Goal: Book appointment/travel/reservation

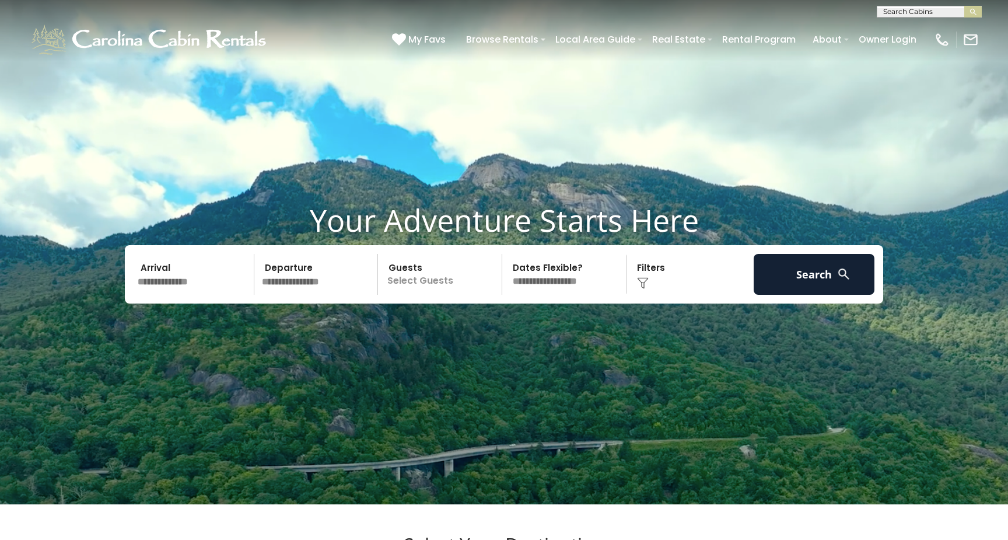
click at [170, 295] on input "text" at bounding box center [194, 274] width 121 height 41
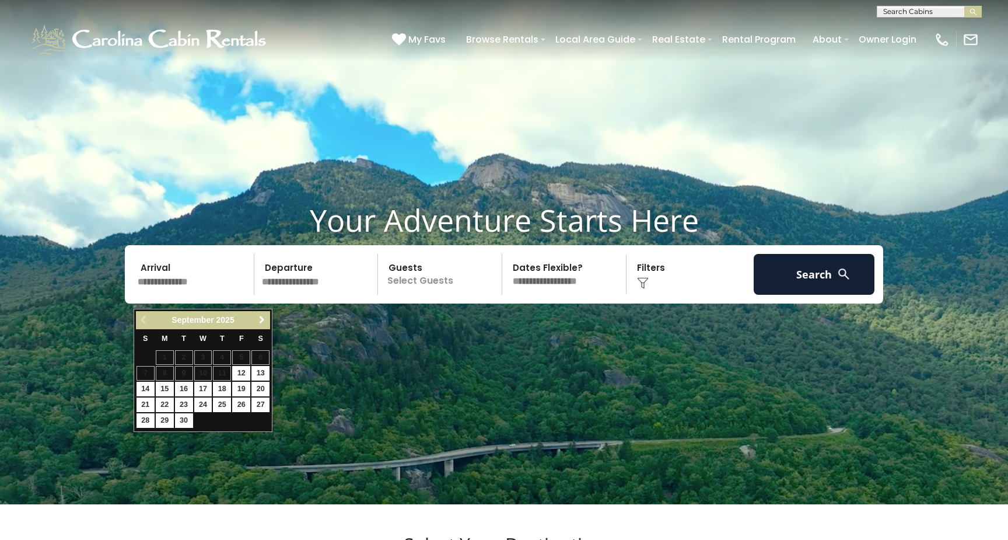
click at [262, 316] on span "Next" at bounding box center [261, 319] width 9 height 9
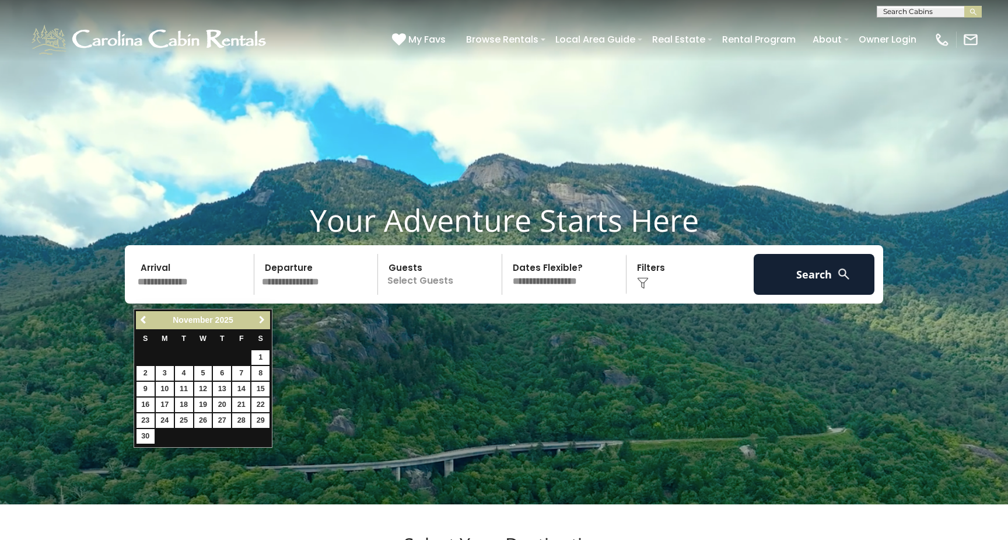
click at [262, 316] on span "Next" at bounding box center [261, 319] width 9 height 9
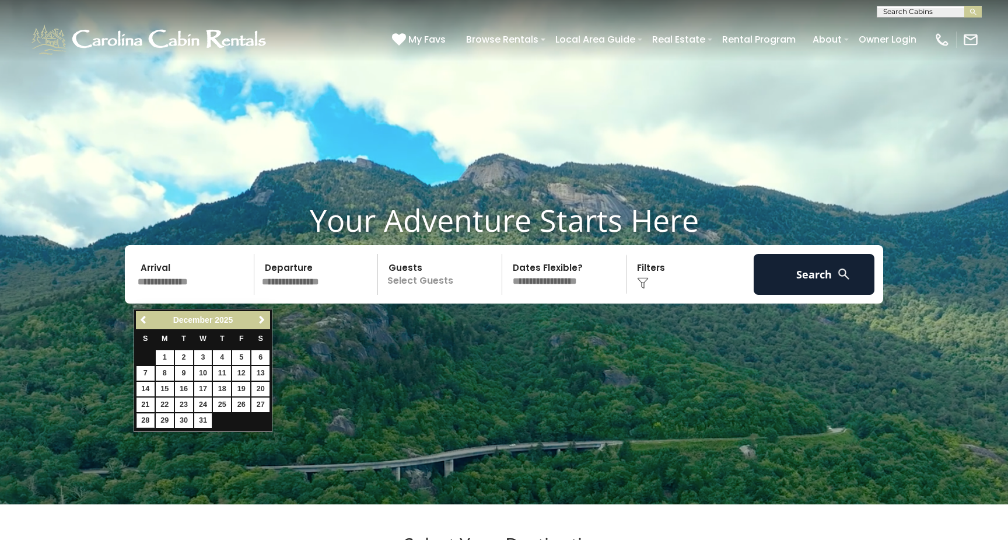
click at [144, 416] on link "28" at bounding box center [145, 420] width 18 height 15
type input "********"
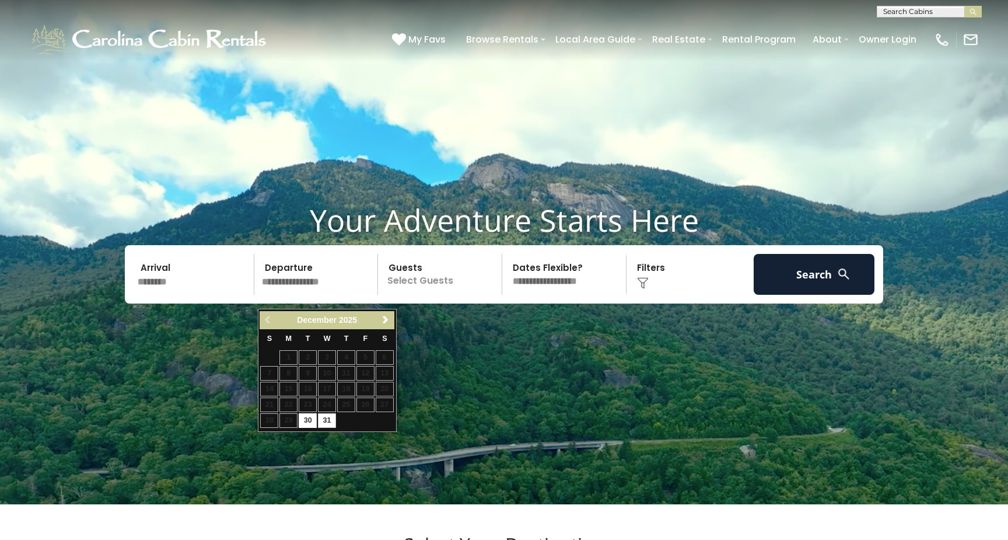
click at [328, 418] on link "31" at bounding box center [327, 420] width 18 height 15
type input "********"
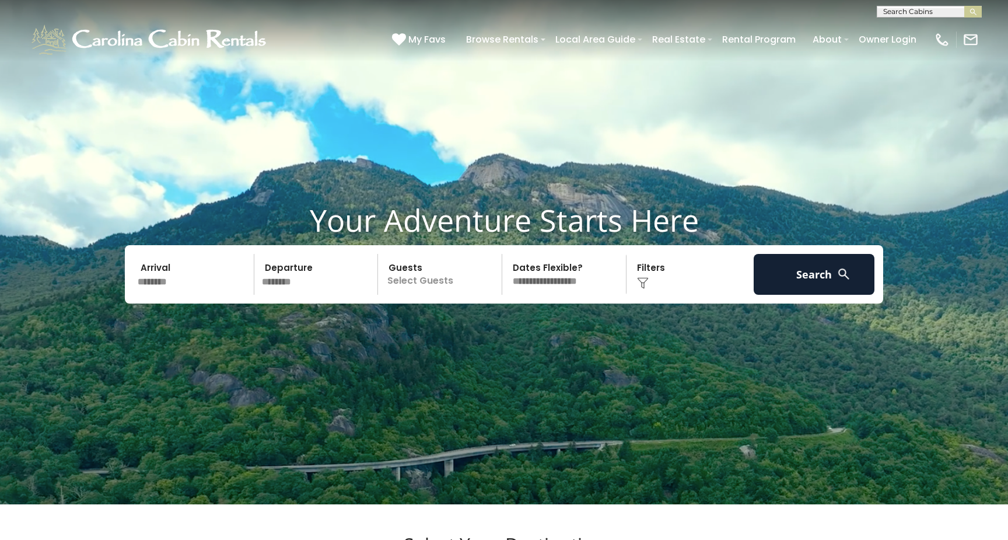
click at [407, 295] on p "Select Guests" at bounding box center [441, 274] width 120 height 41
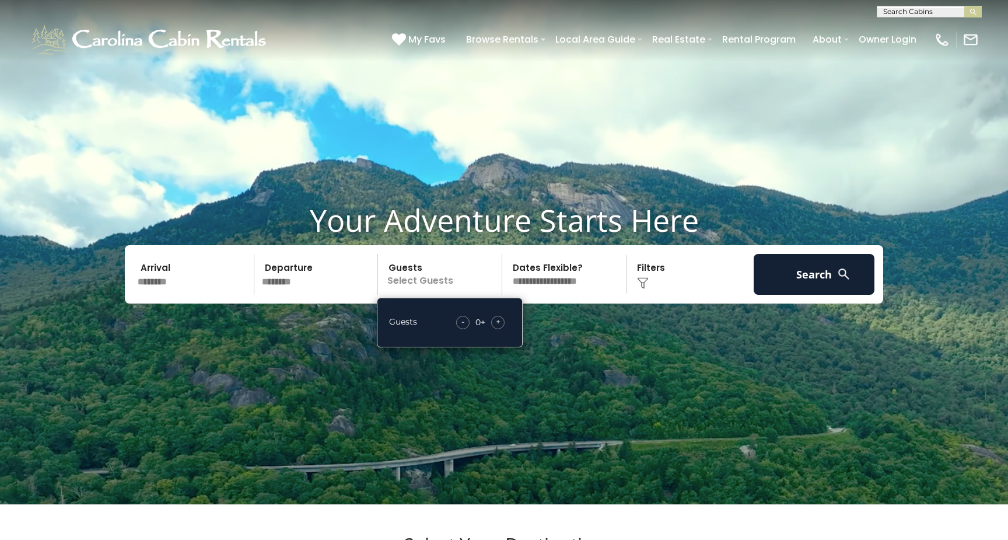
click at [499, 327] on span "+" at bounding box center [498, 322] width 5 height 12
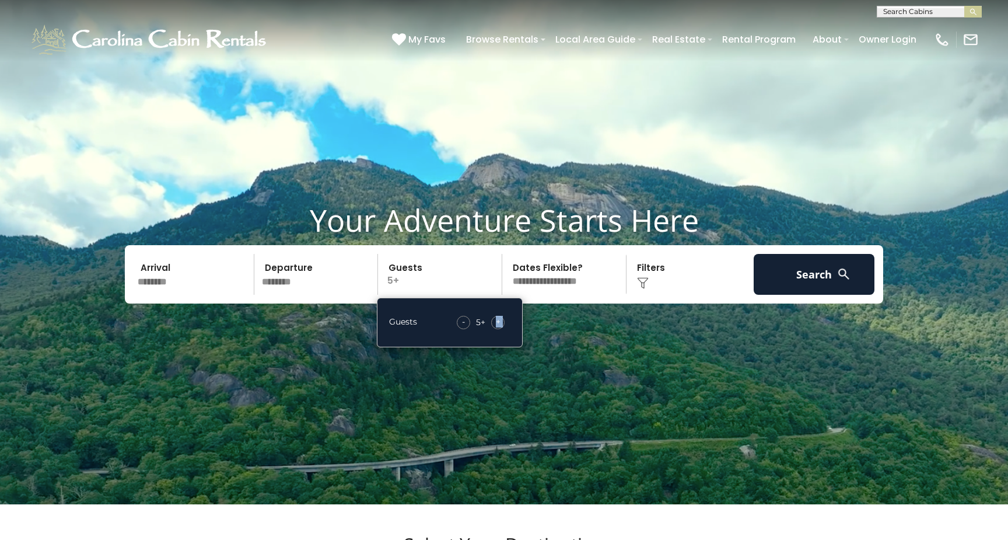
click at [499, 327] on span "+" at bounding box center [498, 322] width 5 height 12
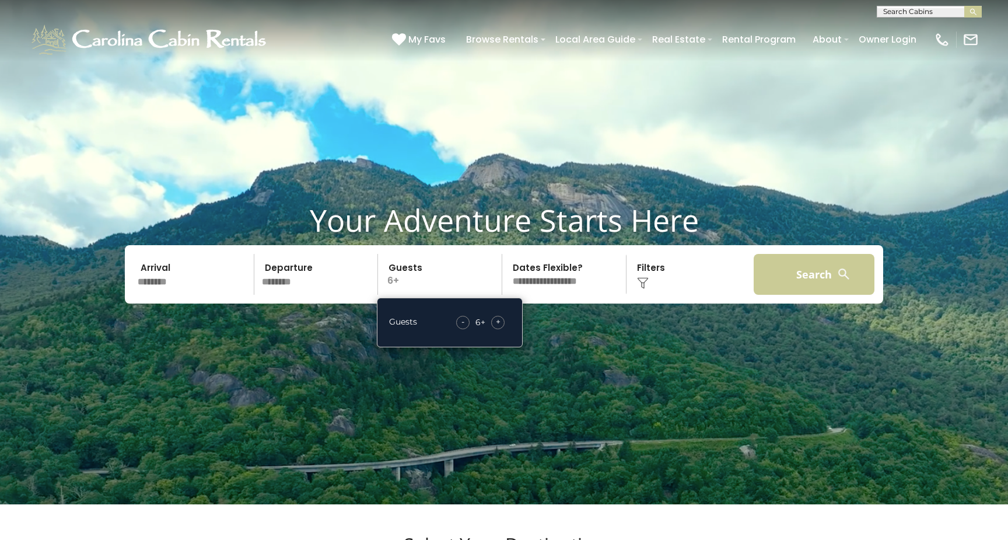
click at [814, 290] on button "Search" at bounding box center [814, 274] width 121 height 41
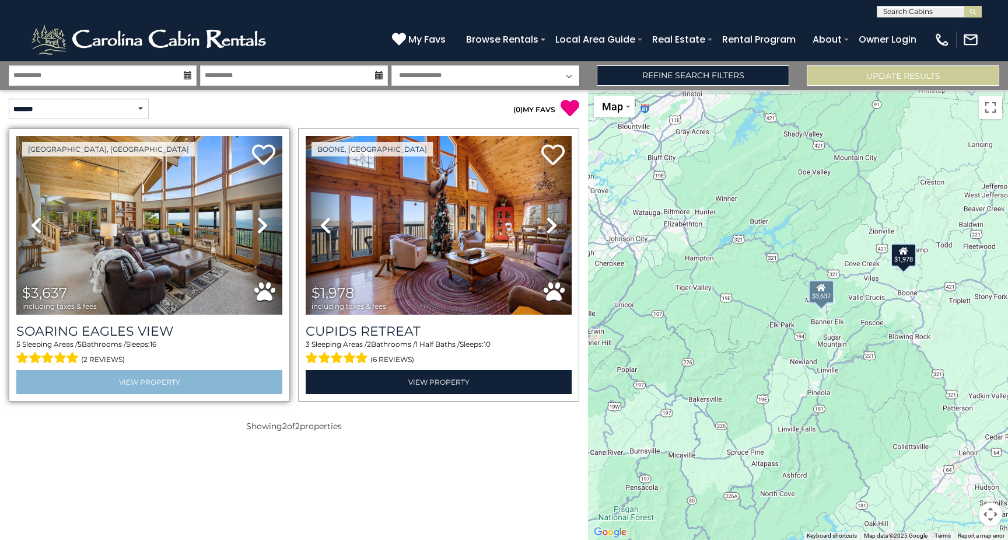
click at [111, 384] on link "View Property" at bounding box center [149, 382] width 266 height 24
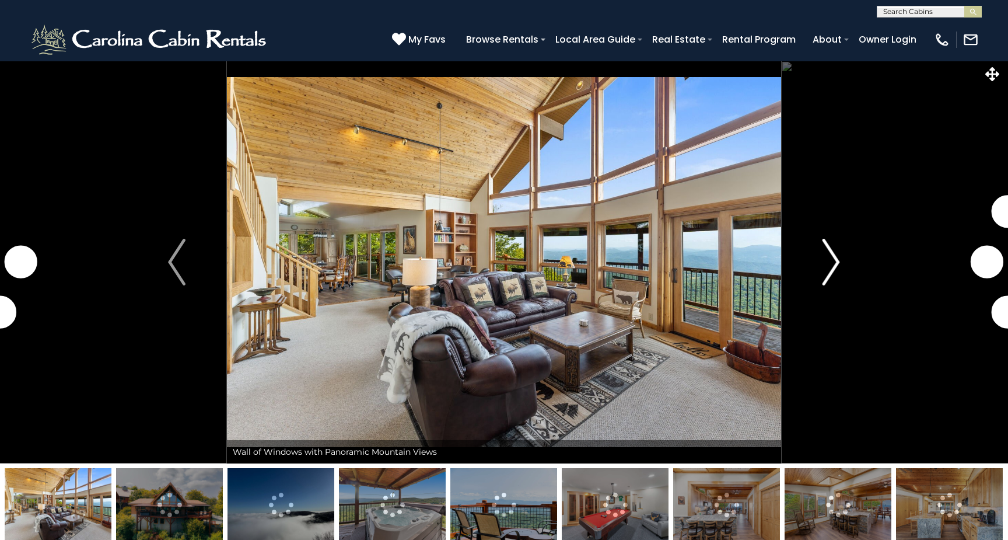
click at [832, 262] on img "Next" at bounding box center [830, 262] width 17 height 47
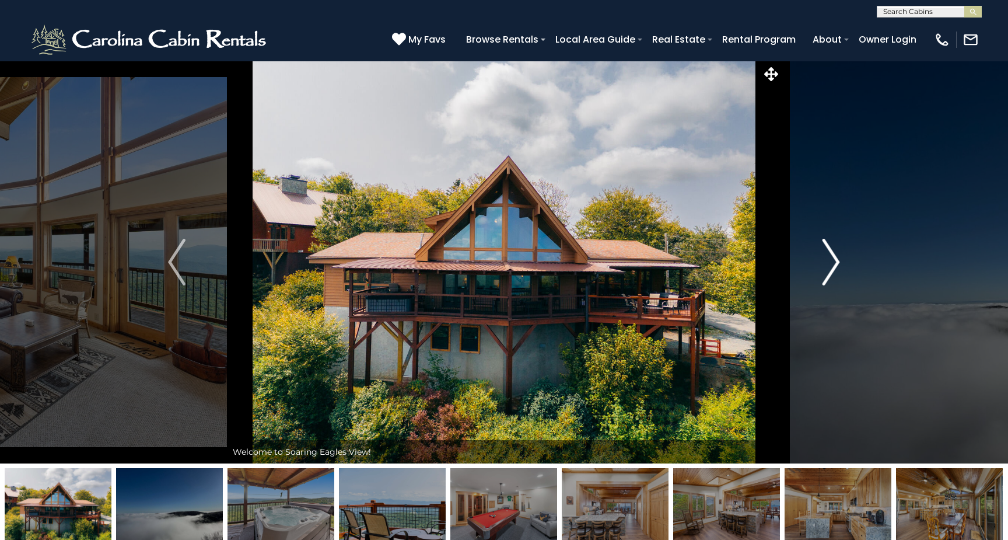
click at [835, 269] on img "Next" at bounding box center [830, 262] width 17 height 47
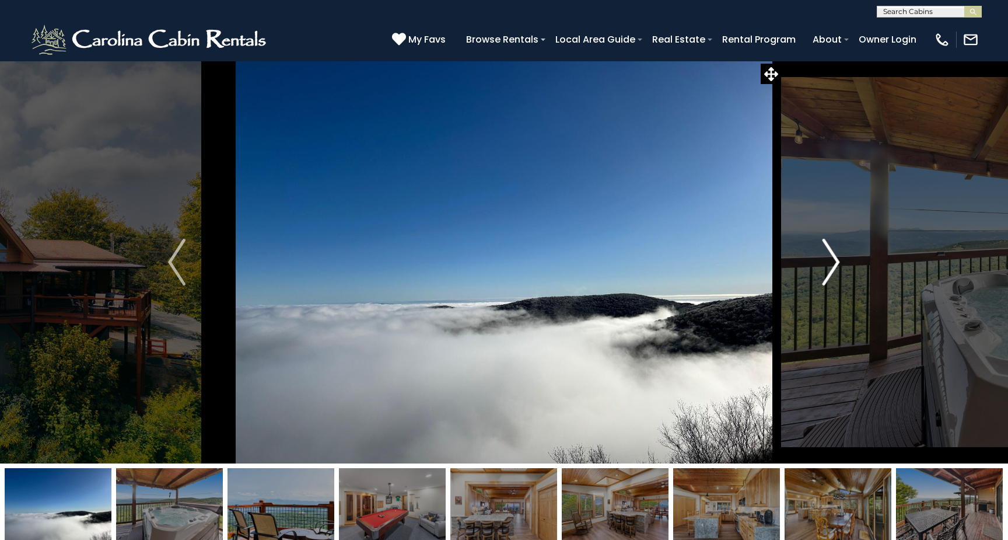
click at [832, 263] on img "Next" at bounding box center [830, 262] width 17 height 47
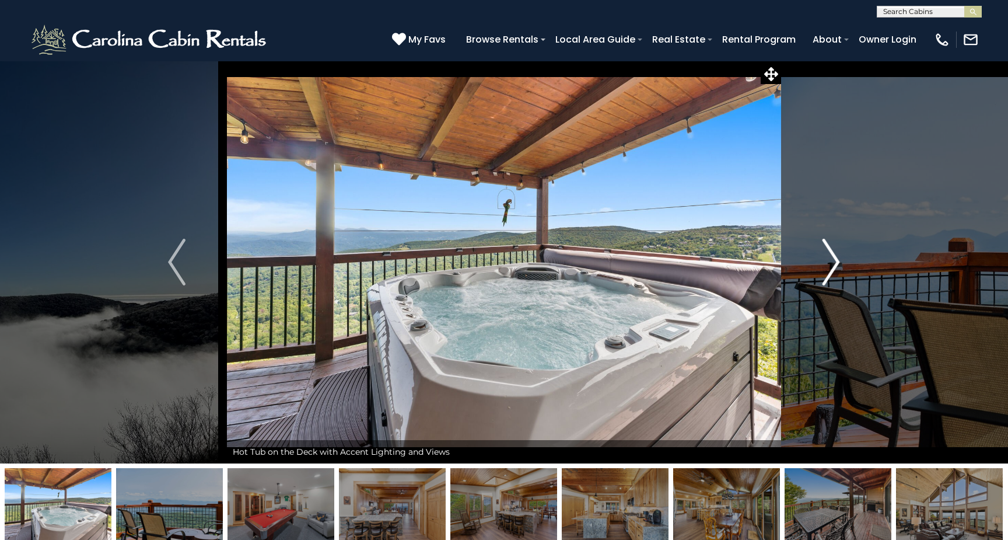
click at [832, 264] on img "Next" at bounding box center [830, 262] width 17 height 47
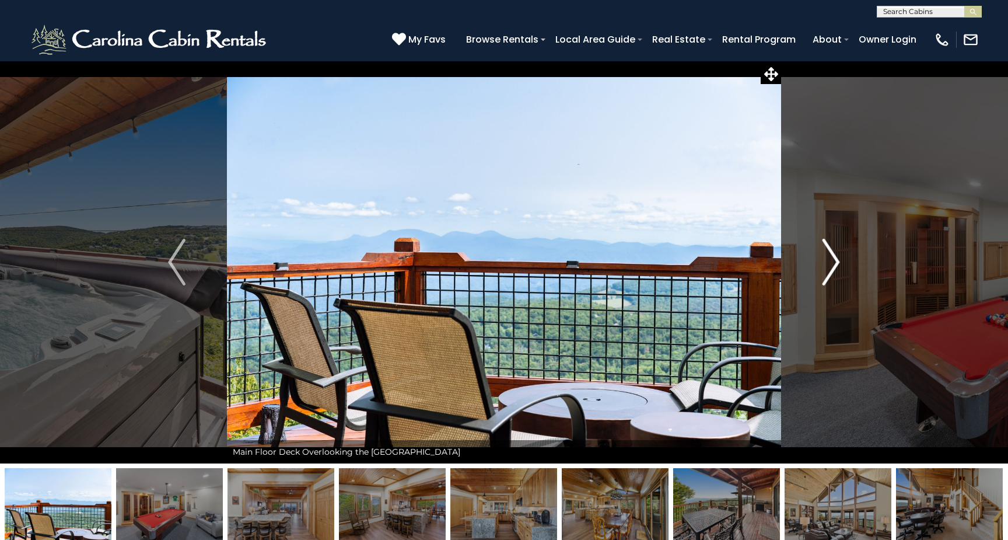
click at [832, 264] on img "Next" at bounding box center [830, 262] width 17 height 47
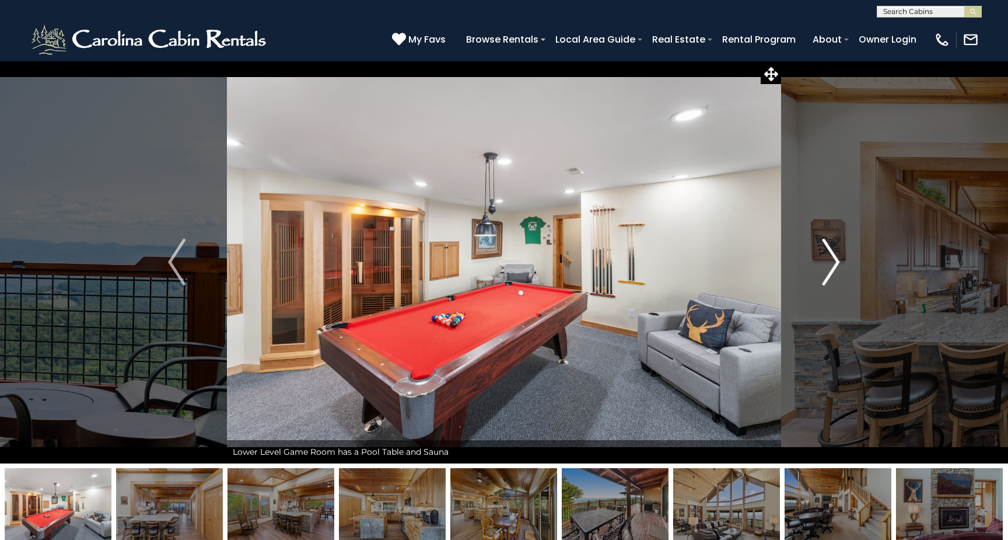
click at [832, 264] on img "Next" at bounding box center [830, 262] width 17 height 47
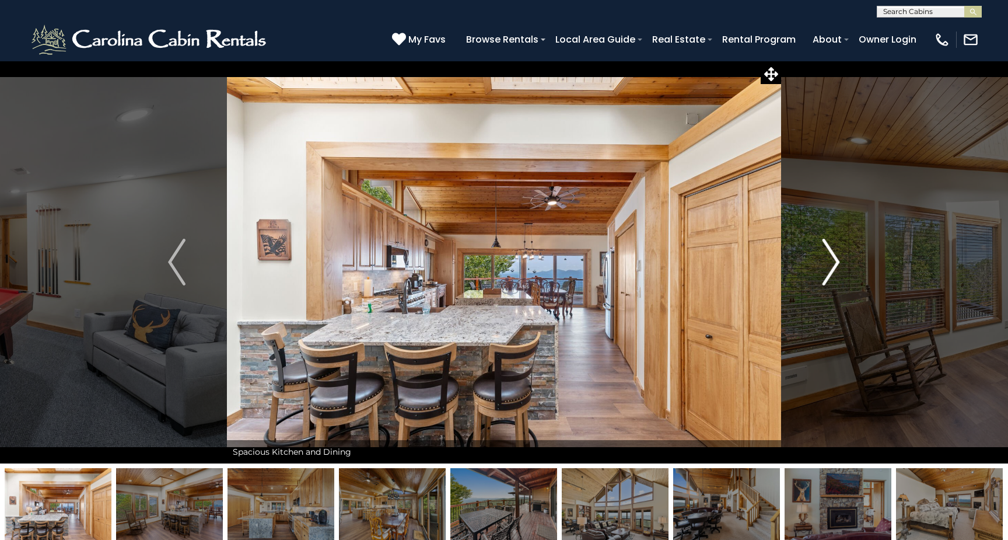
click at [832, 264] on img "Next" at bounding box center [830, 262] width 17 height 47
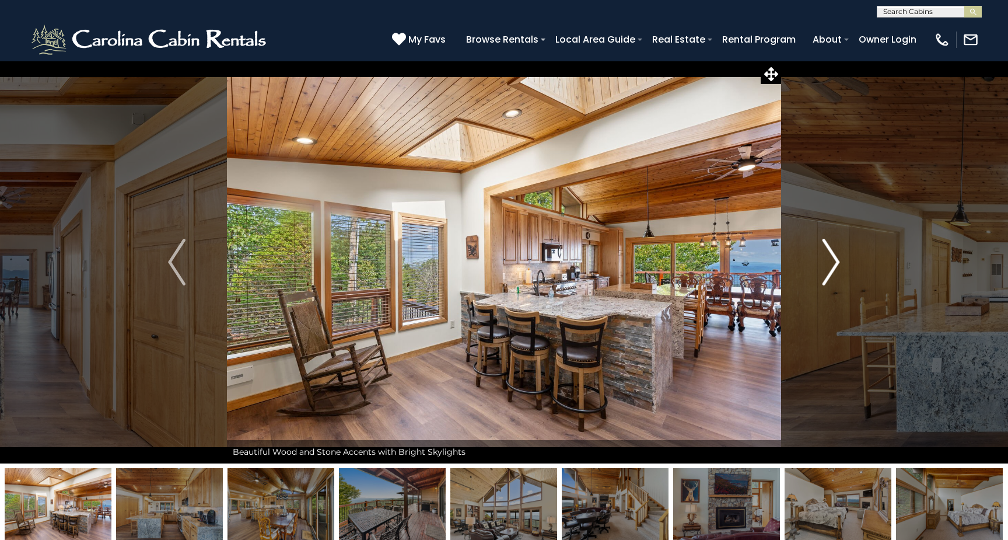
click at [832, 263] on img "Next" at bounding box center [830, 262] width 17 height 47
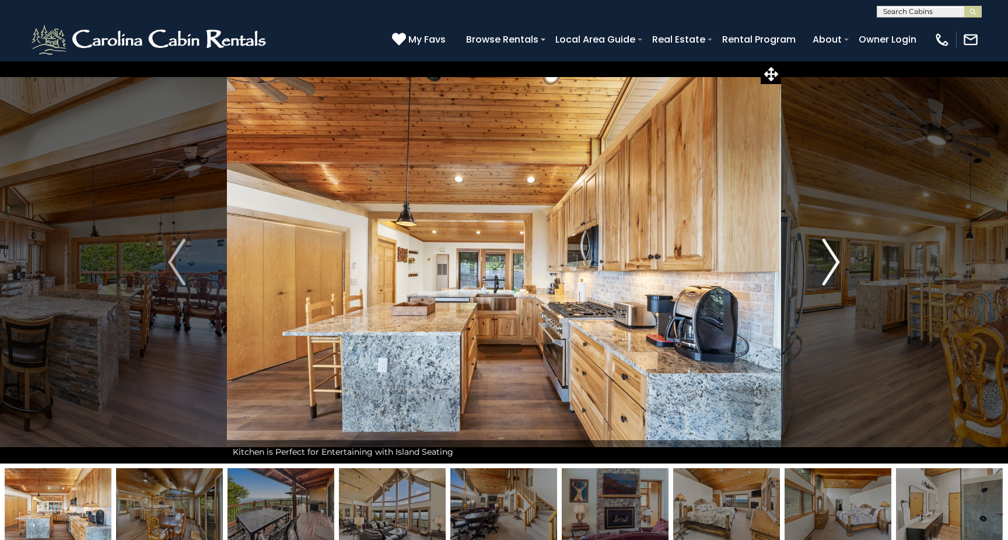
click at [832, 262] on img "Next" at bounding box center [830, 262] width 17 height 47
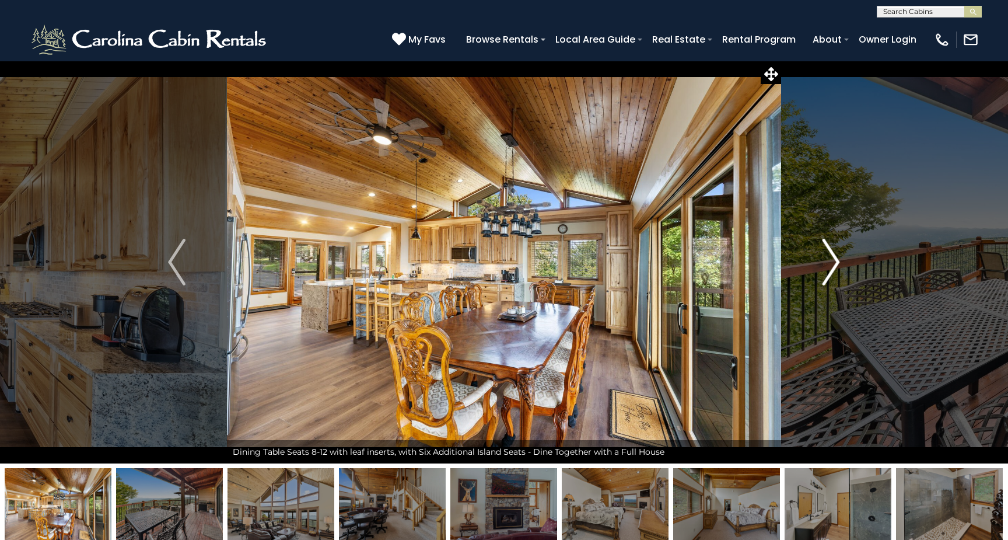
click at [832, 262] on img "Next" at bounding box center [830, 262] width 17 height 47
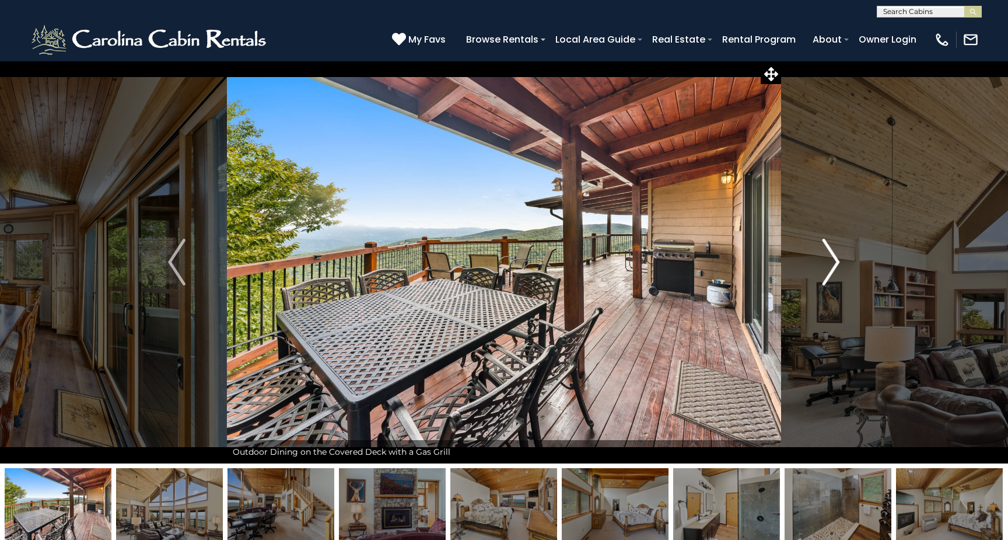
click at [832, 262] on img "Next" at bounding box center [830, 262] width 17 height 47
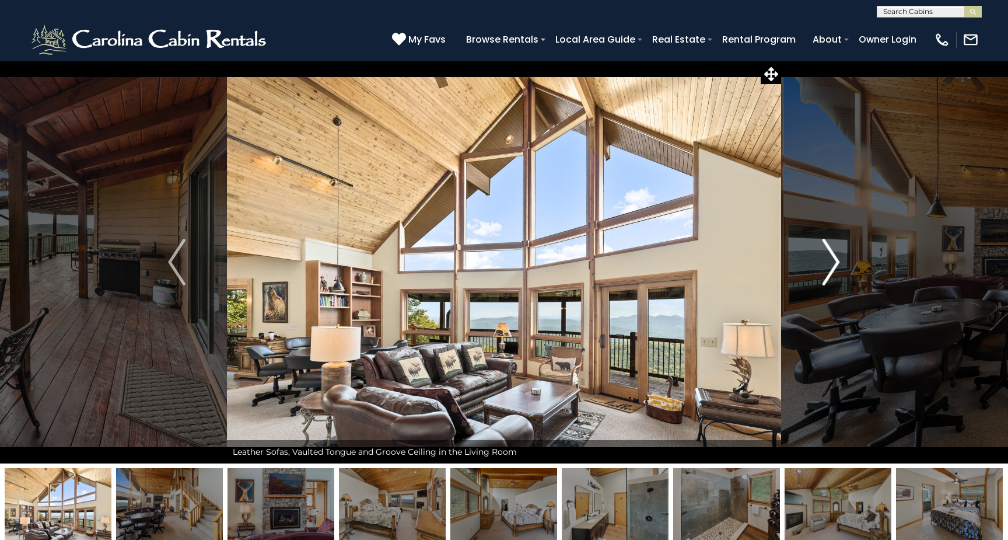
click at [832, 262] on img "Next" at bounding box center [830, 262] width 17 height 47
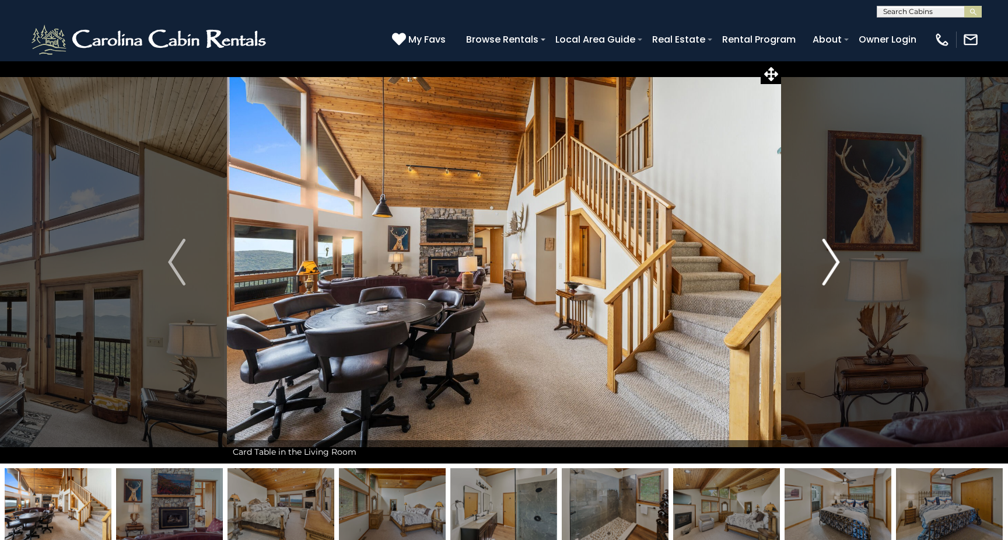
click at [832, 262] on img "Next" at bounding box center [830, 262] width 17 height 47
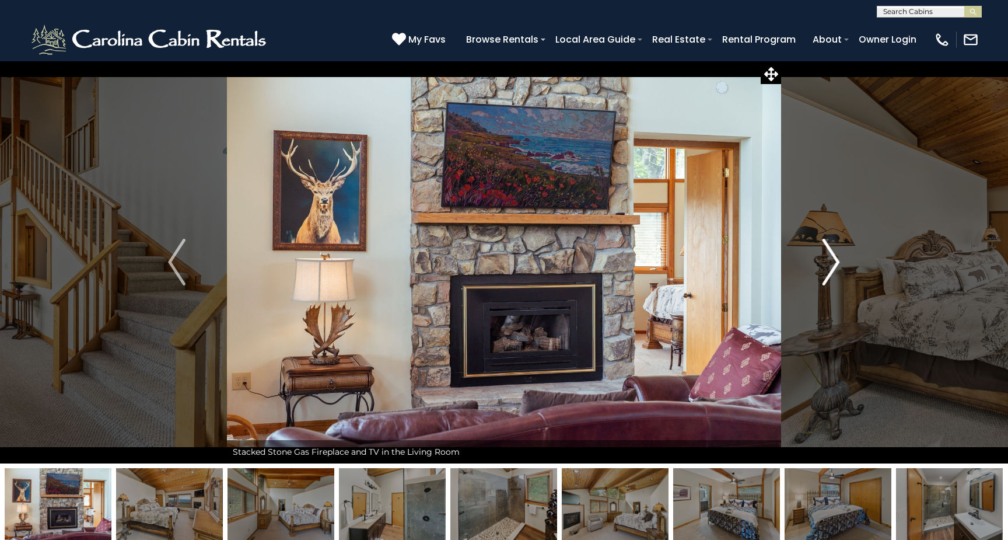
click at [832, 262] on img "Next" at bounding box center [830, 262] width 17 height 47
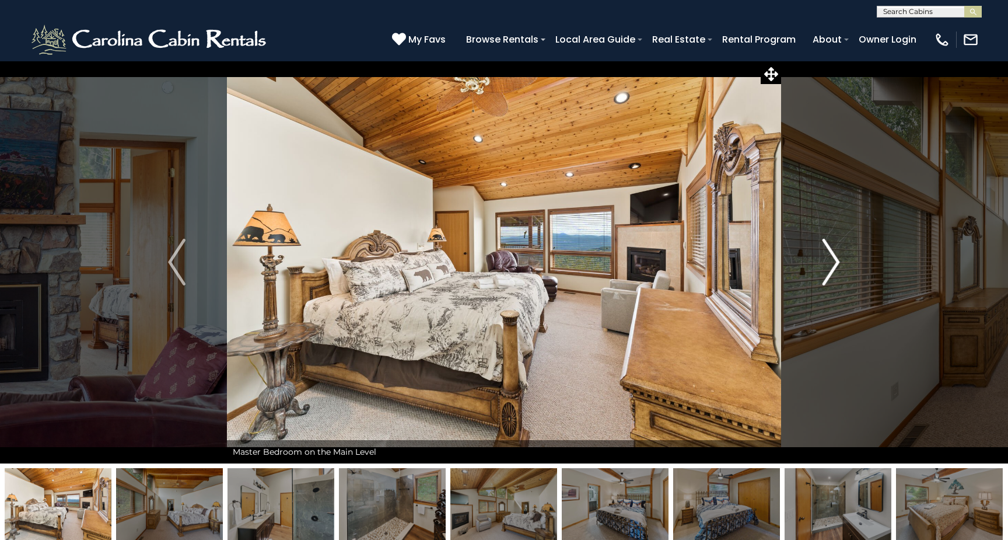
click at [832, 262] on img "Next" at bounding box center [830, 262] width 17 height 47
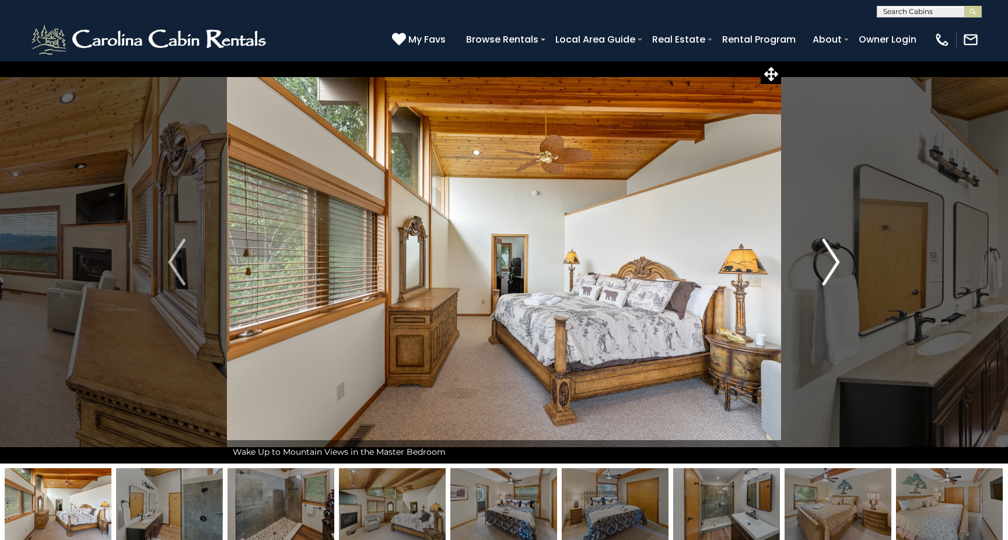
click at [832, 262] on img "Next" at bounding box center [830, 262] width 17 height 47
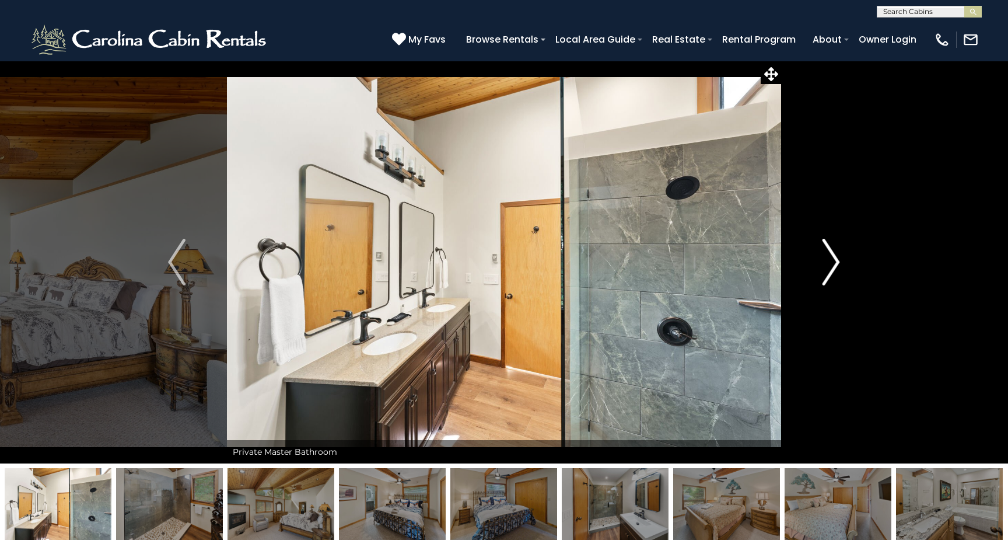
click at [832, 262] on img "Next" at bounding box center [830, 262] width 17 height 47
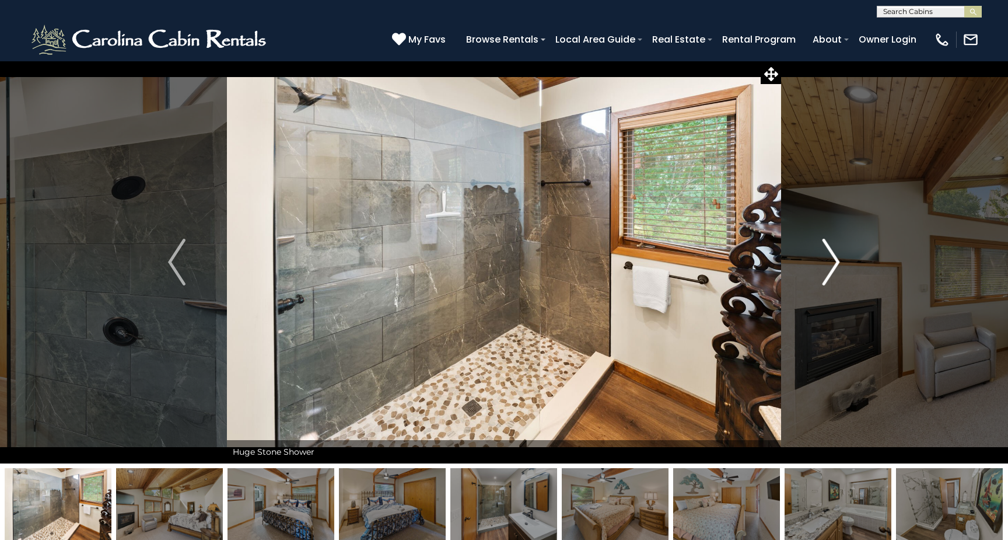
click at [832, 262] on img "Next" at bounding box center [830, 262] width 17 height 47
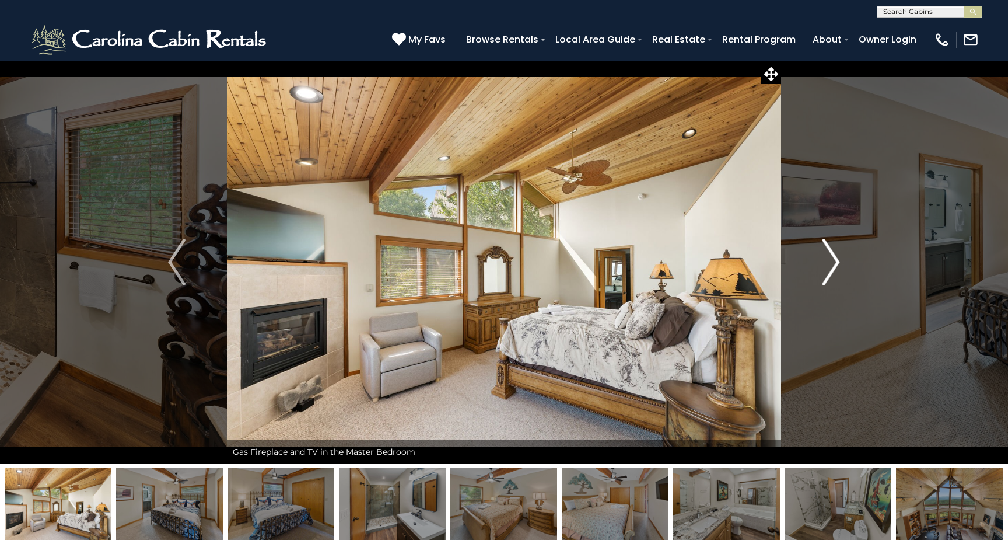
click at [832, 262] on img "Next" at bounding box center [830, 262] width 17 height 47
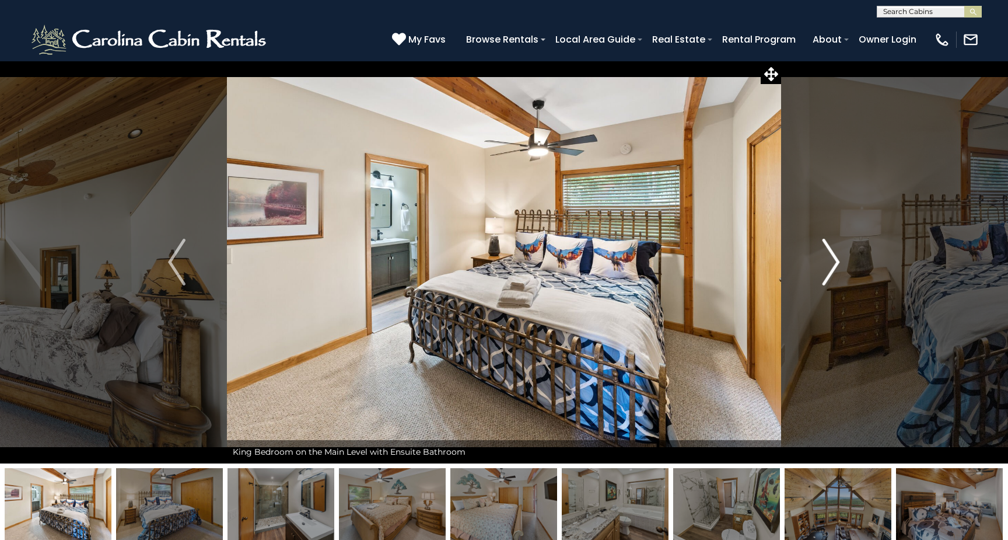
click at [832, 264] on img "Next" at bounding box center [830, 262] width 17 height 47
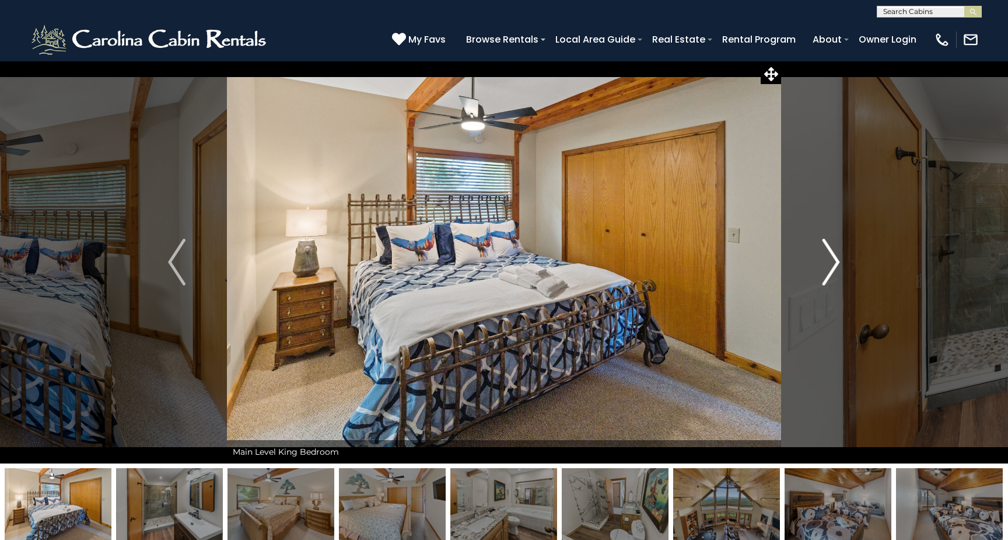
click at [832, 263] on img "Next" at bounding box center [830, 262] width 17 height 47
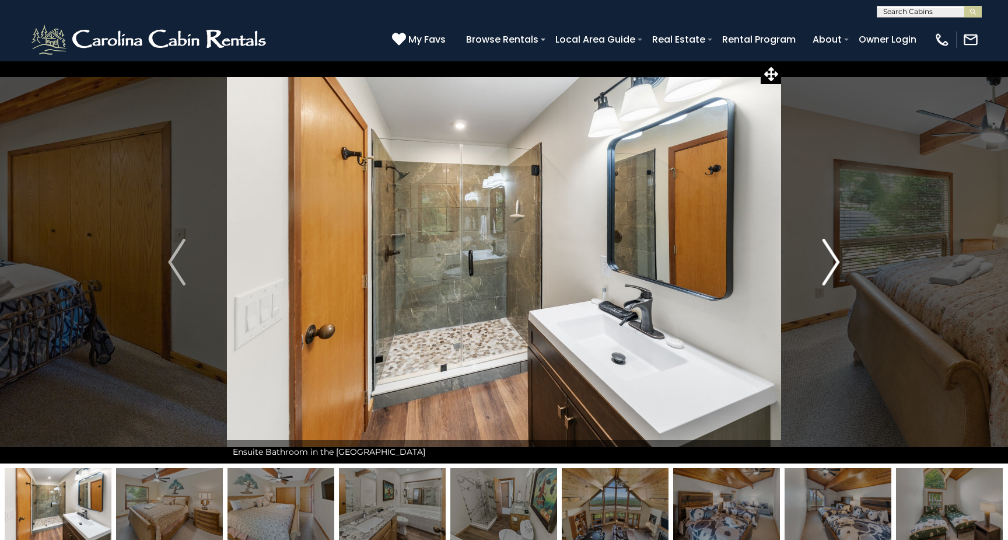
click at [832, 262] on img "Next" at bounding box center [830, 262] width 17 height 47
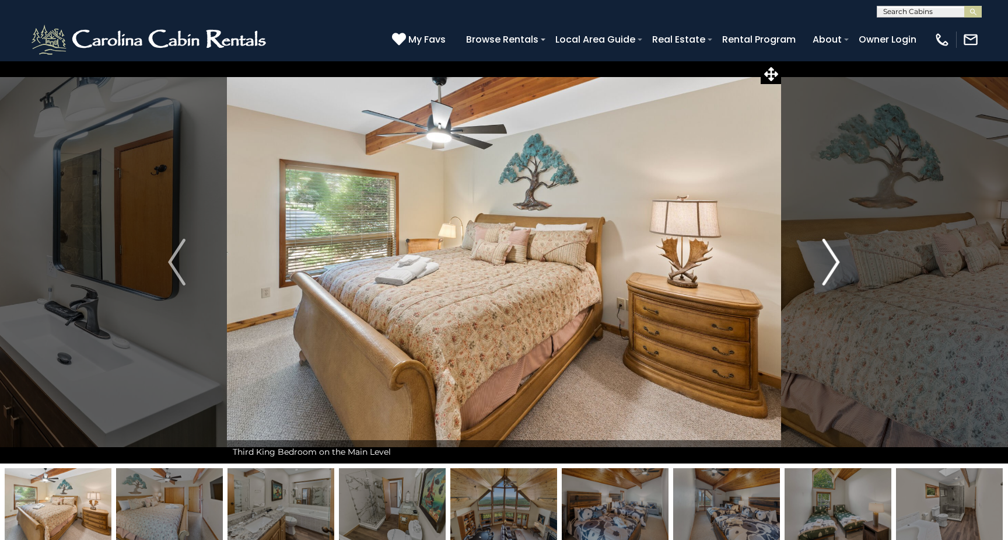
click at [832, 262] on img "Next" at bounding box center [830, 262] width 17 height 47
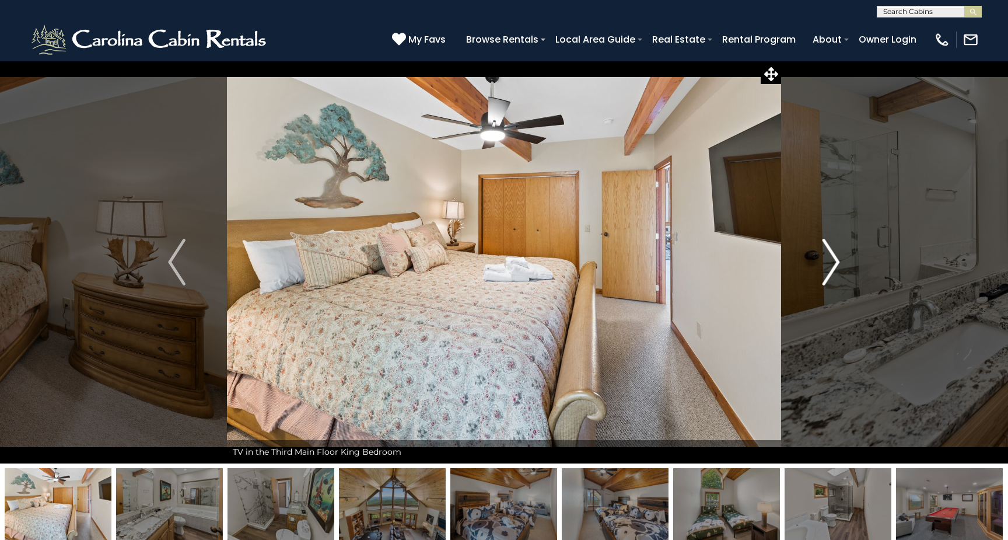
click at [832, 262] on img "Next" at bounding box center [830, 262] width 17 height 47
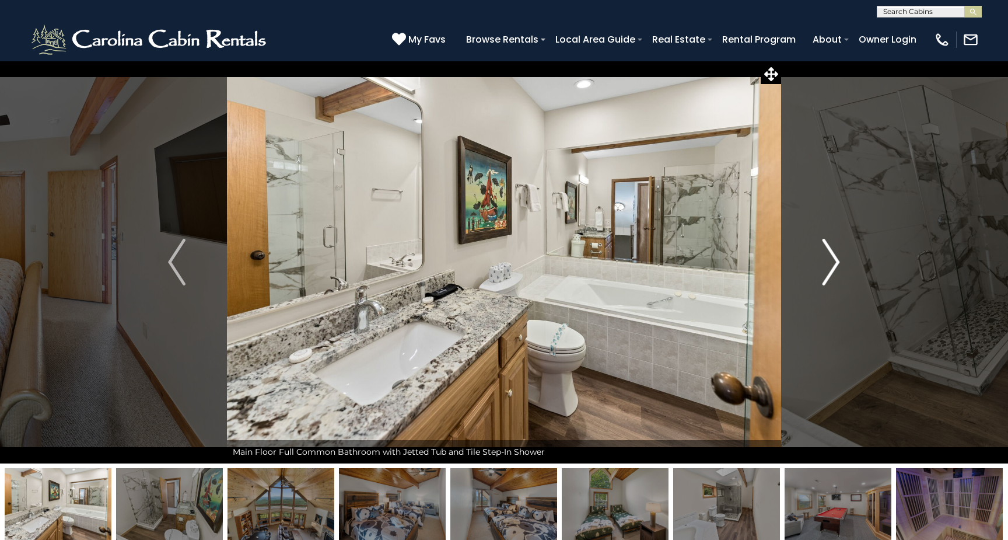
click at [832, 262] on img "Next" at bounding box center [830, 262] width 17 height 47
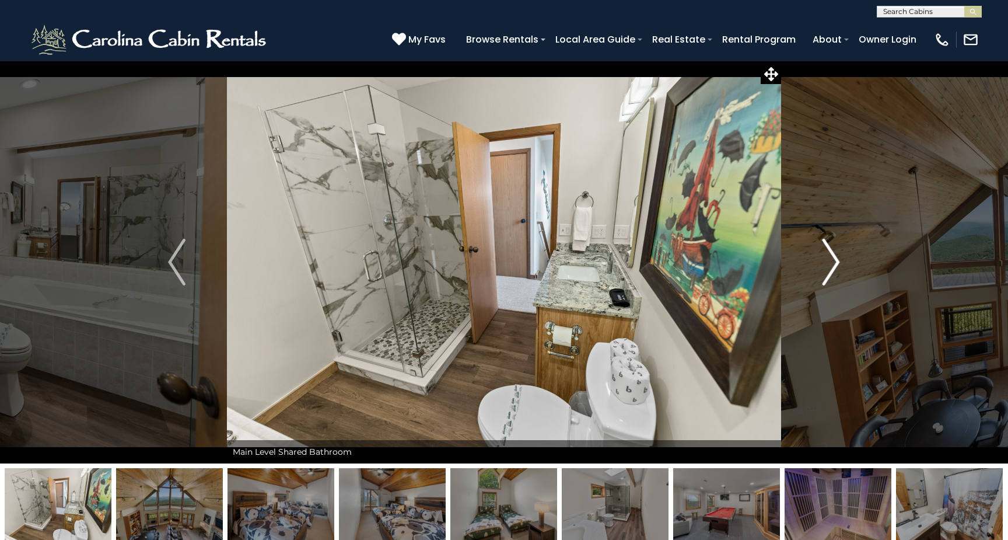
click at [832, 263] on img "Next" at bounding box center [830, 262] width 17 height 47
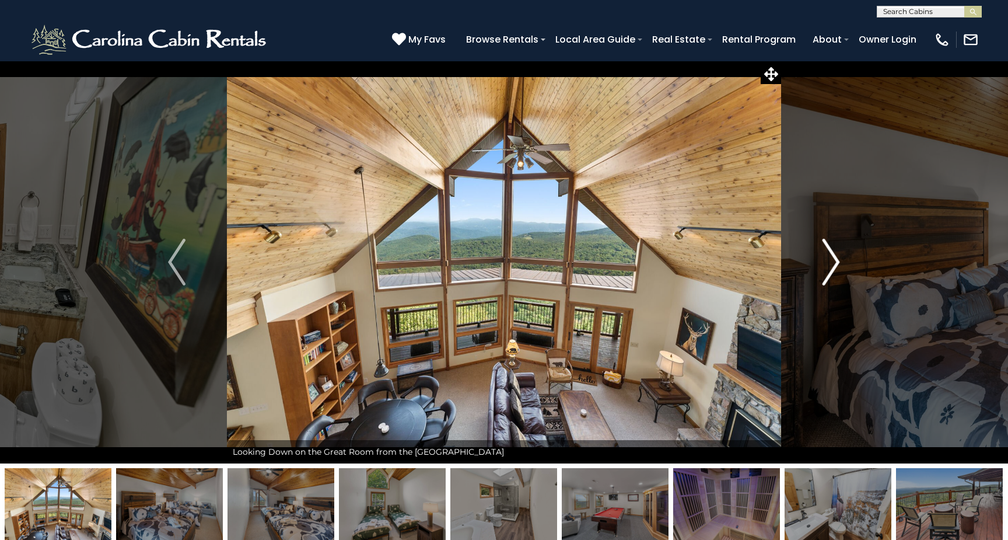
click at [832, 263] on img "Next" at bounding box center [830, 262] width 17 height 47
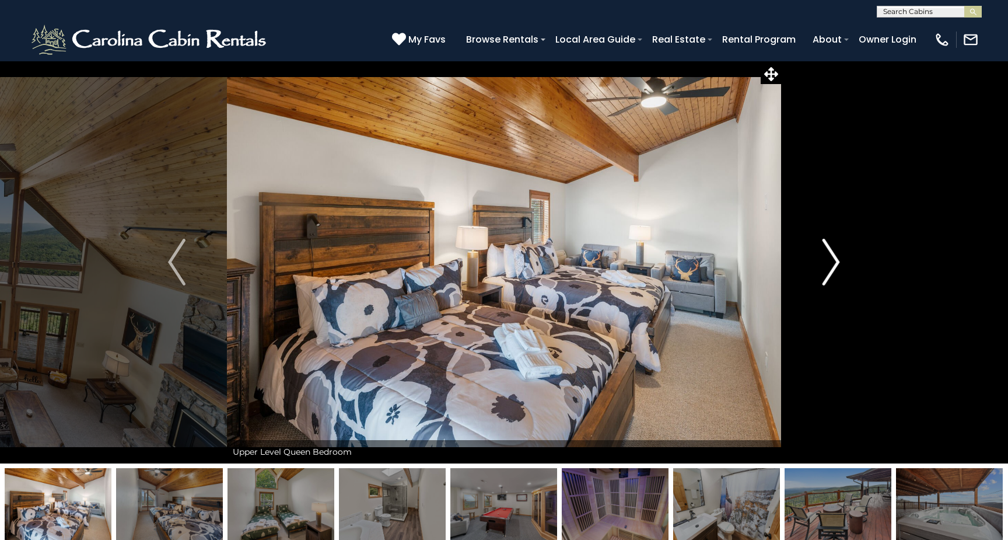
click at [832, 263] on img "Next" at bounding box center [830, 262] width 17 height 47
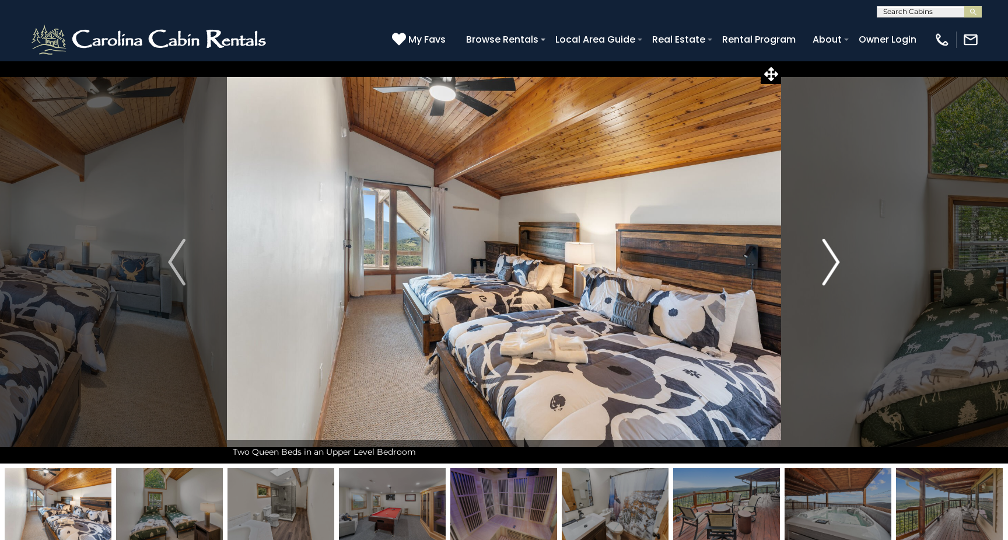
click at [832, 264] on img "Next" at bounding box center [830, 262] width 17 height 47
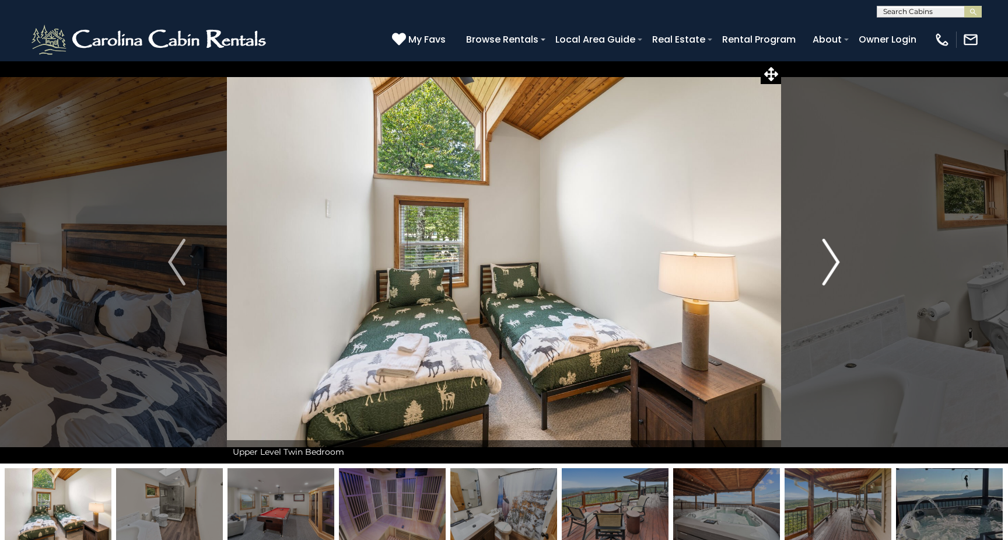
click at [832, 264] on img "Next" at bounding box center [830, 262] width 17 height 47
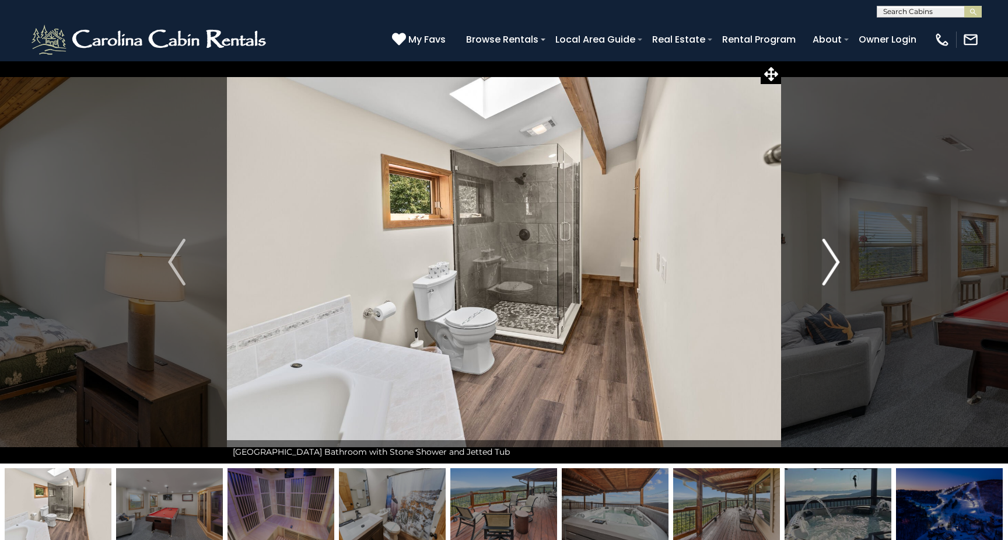
click at [832, 264] on img "Next" at bounding box center [830, 262] width 17 height 47
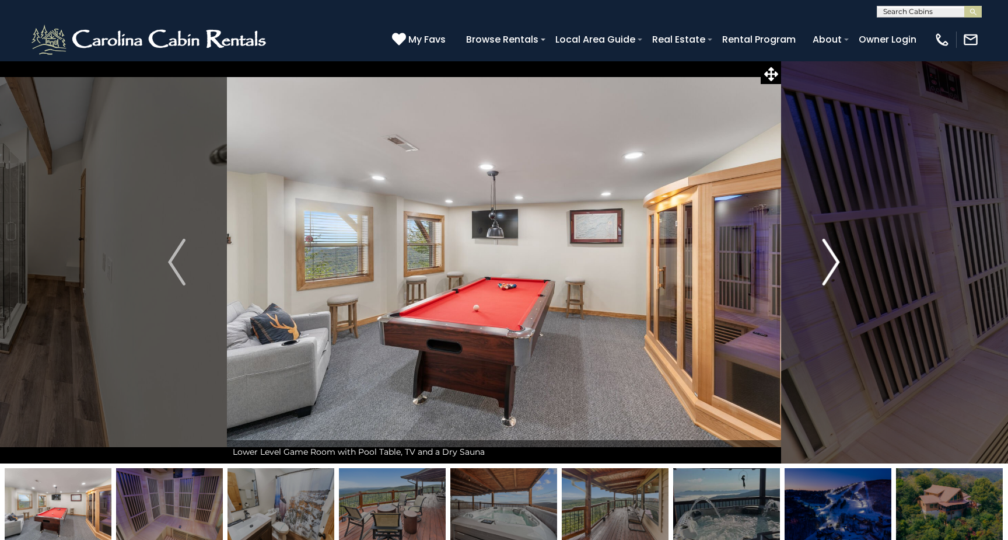
click at [832, 265] on img "Next" at bounding box center [830, 262] width 17 height 47
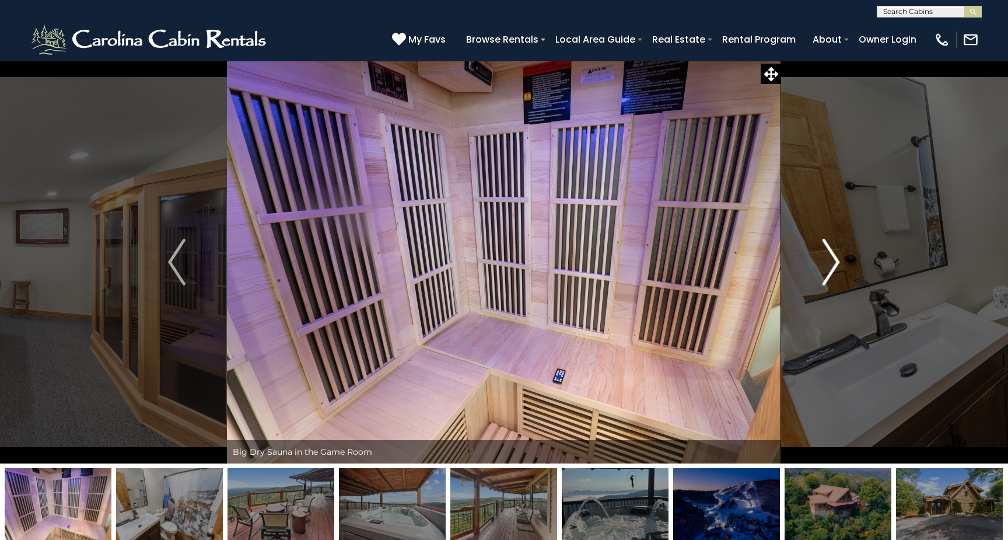
click at [832, 264] on img "Next" at bounding box center [830, 262] width 17 height 47
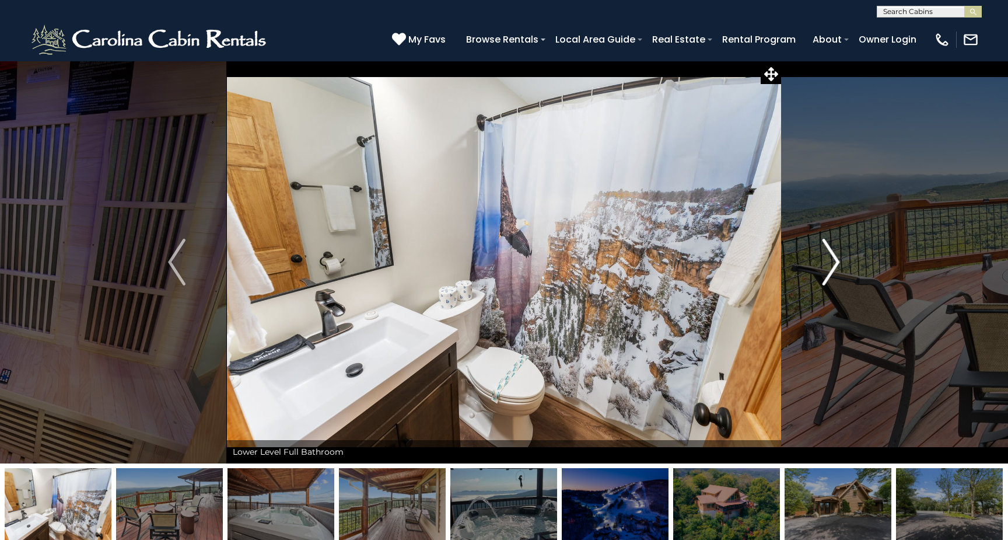
click at [832, 267] on img "Next" at bounding box center [830, 262] width 17 height 47
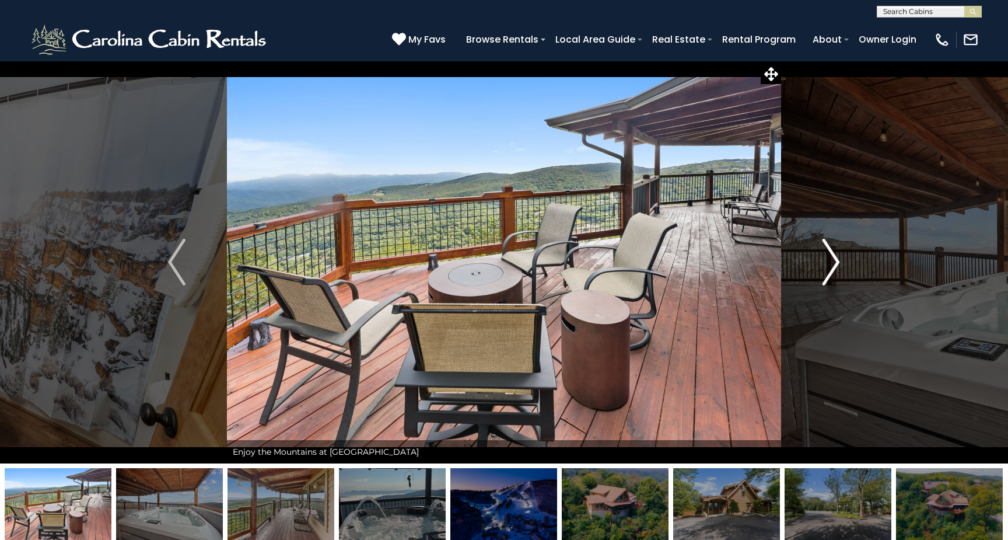
click at [832, 267] on img "Next" at bounding box center [830, 262] width 17 height 47
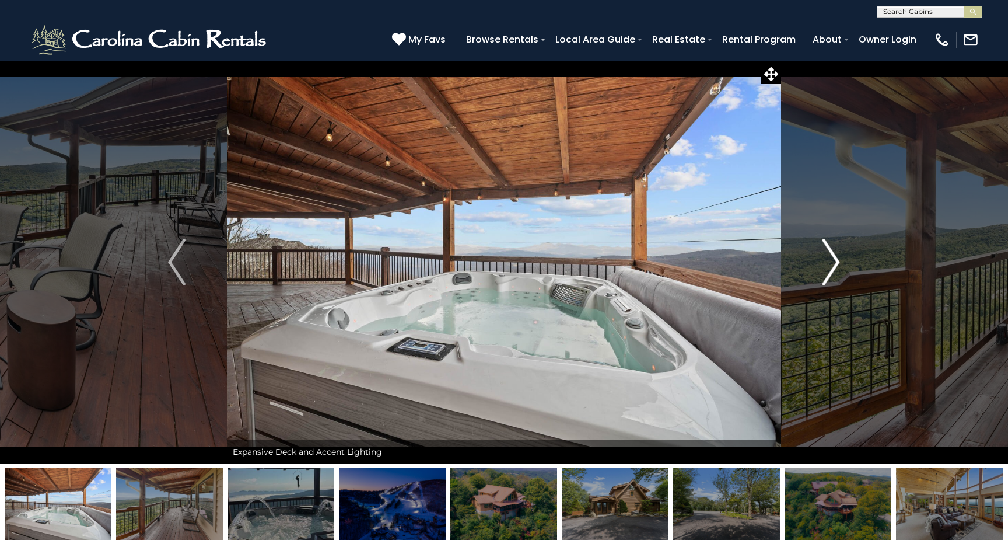
click at [832, 266] on img "Next" at bounding box center [830, 262] width 17 height 47
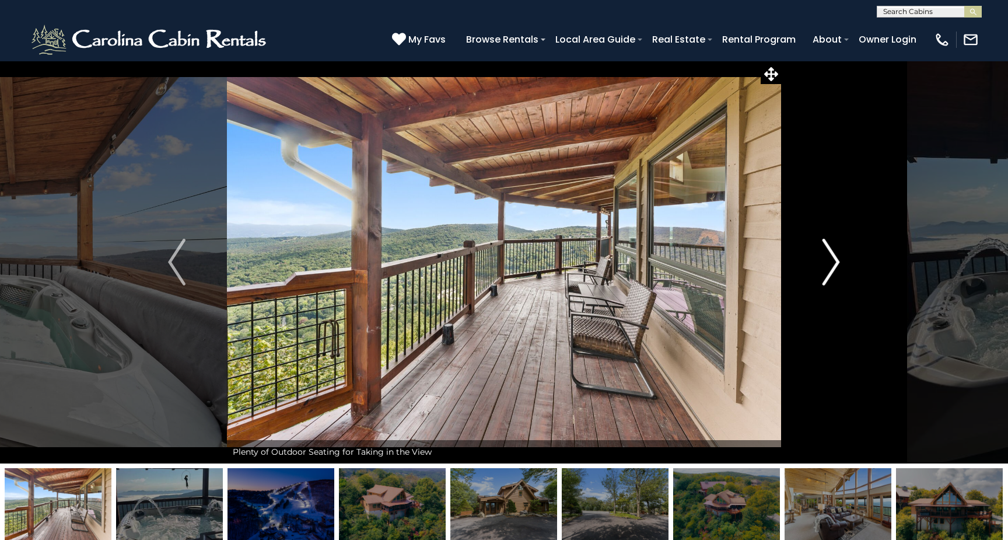
click at [832, 265] on img "Next" at bounding box center [830, 262] width 17 height 47
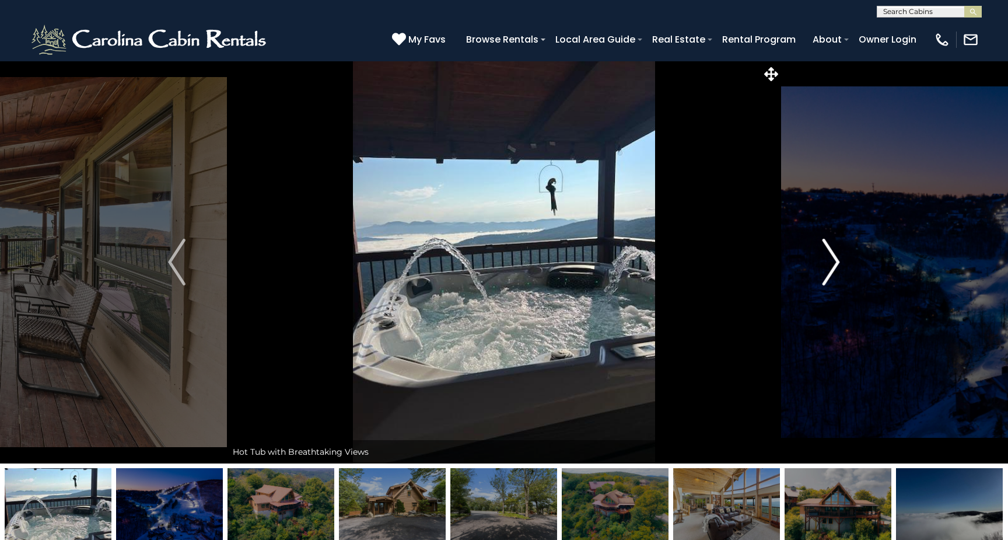
click at [832, 265] on img "Next" at bounding box center [830, 262] width 17 height 47
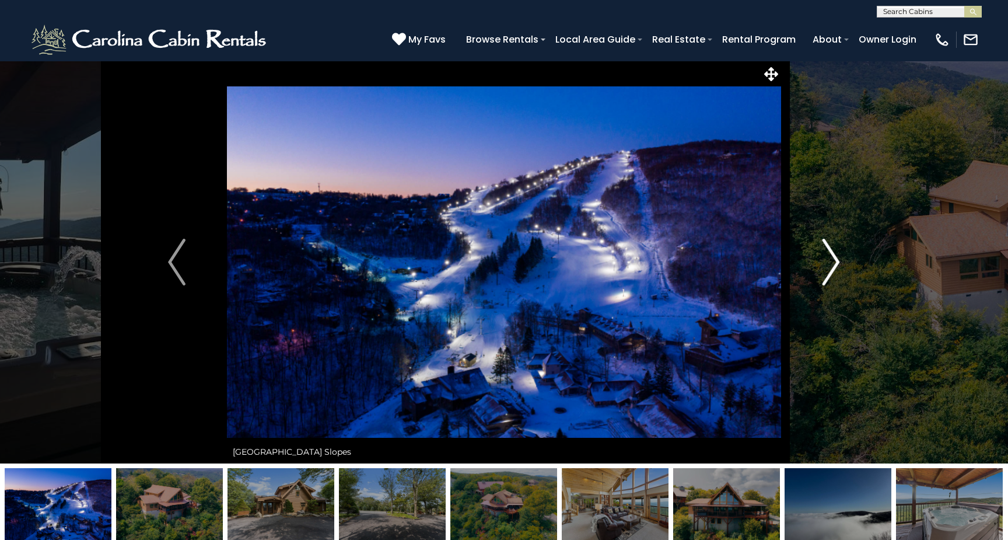
click at [832, 265] on img "Next" at bounding box center [830, 262] width 17 height 47
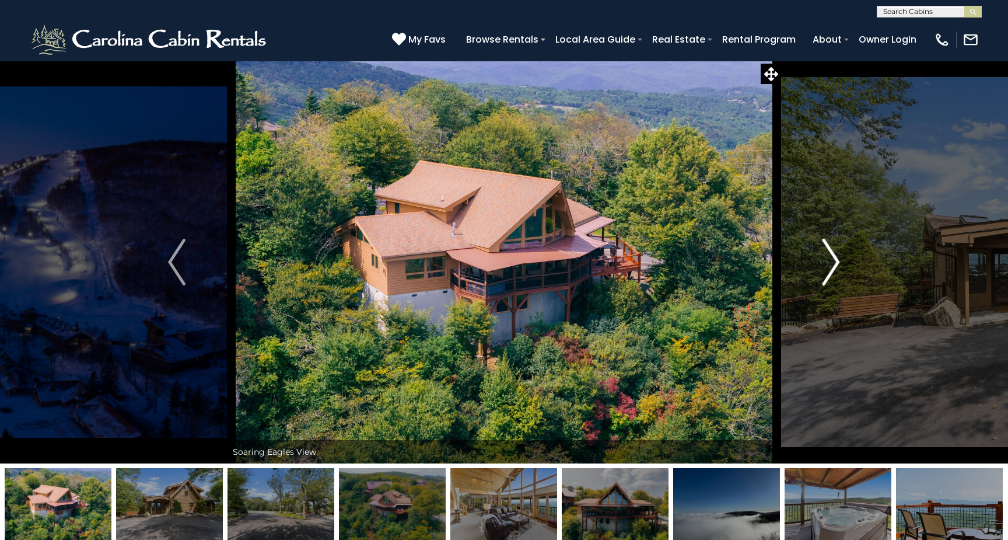
click at [832, 265] on img "Next" at bounding box center [830, 262] width 17 height 47
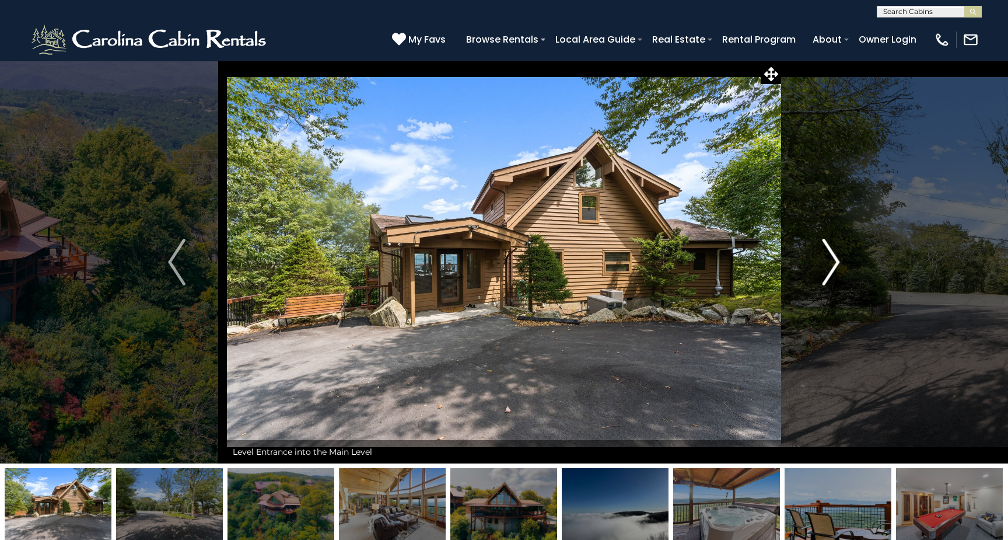
click at [832, 265] on img "Next" at bounding box center [830, 262] width 17 height 47
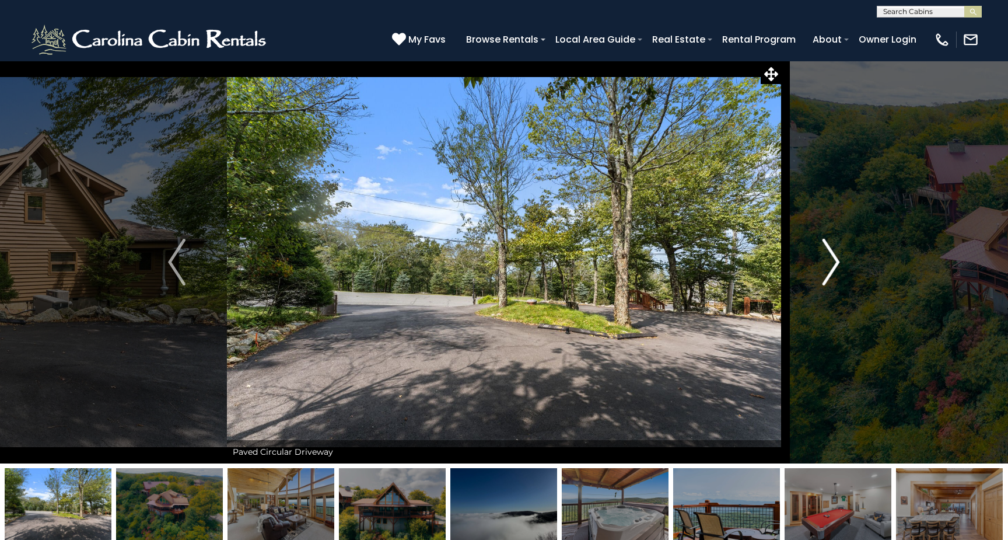
click at [832, 265] on img "Next" at bounding box center [830, 262] width 17 height 47
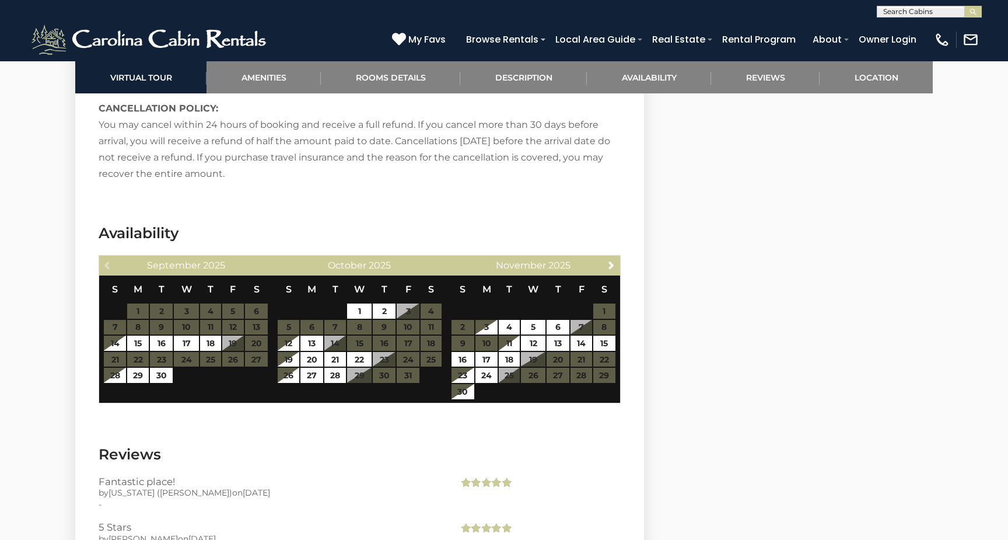
scroll to position [2258, 0]
click at [614, 266] on span "Next" at bounding box center [611, 264] width 9 height 9
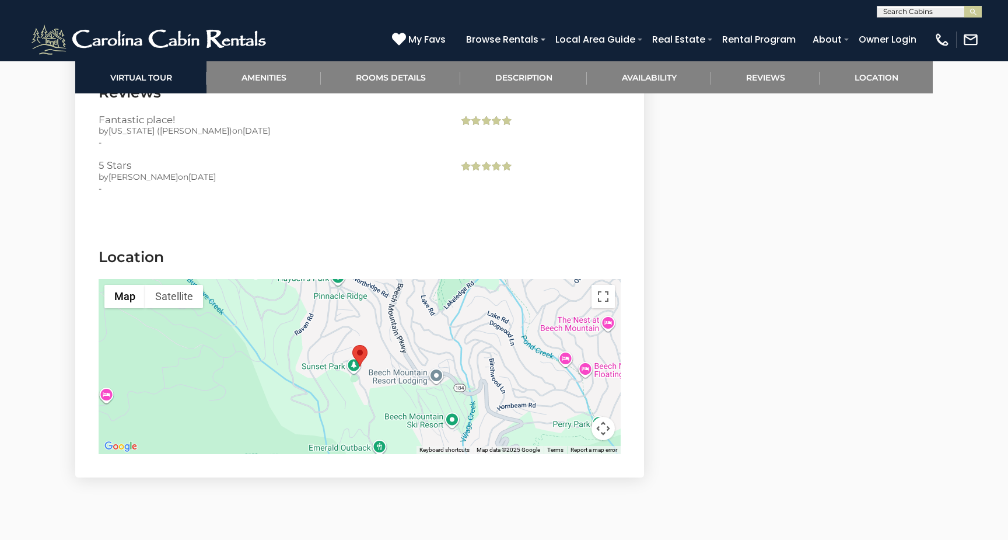
scroll to position [2620, 0]
click at [527, 407] on div at bounding box center [360, 365] width 522 height 175
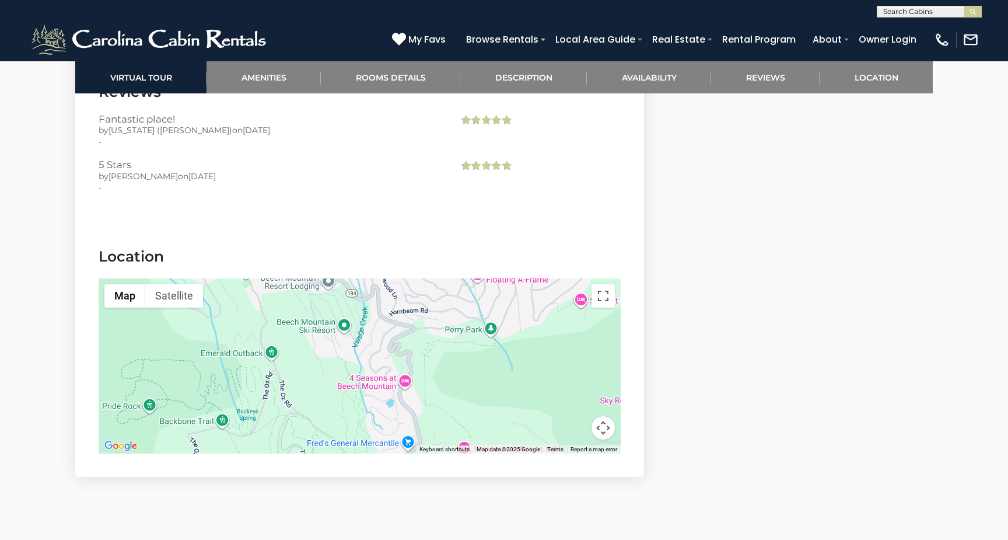
drag, startPoint x: 453, startPoint y: 400, endPoint x: 346, endPoint y: 306, distance: 142.2
